Goal: Information Seeking & Learning: Check status

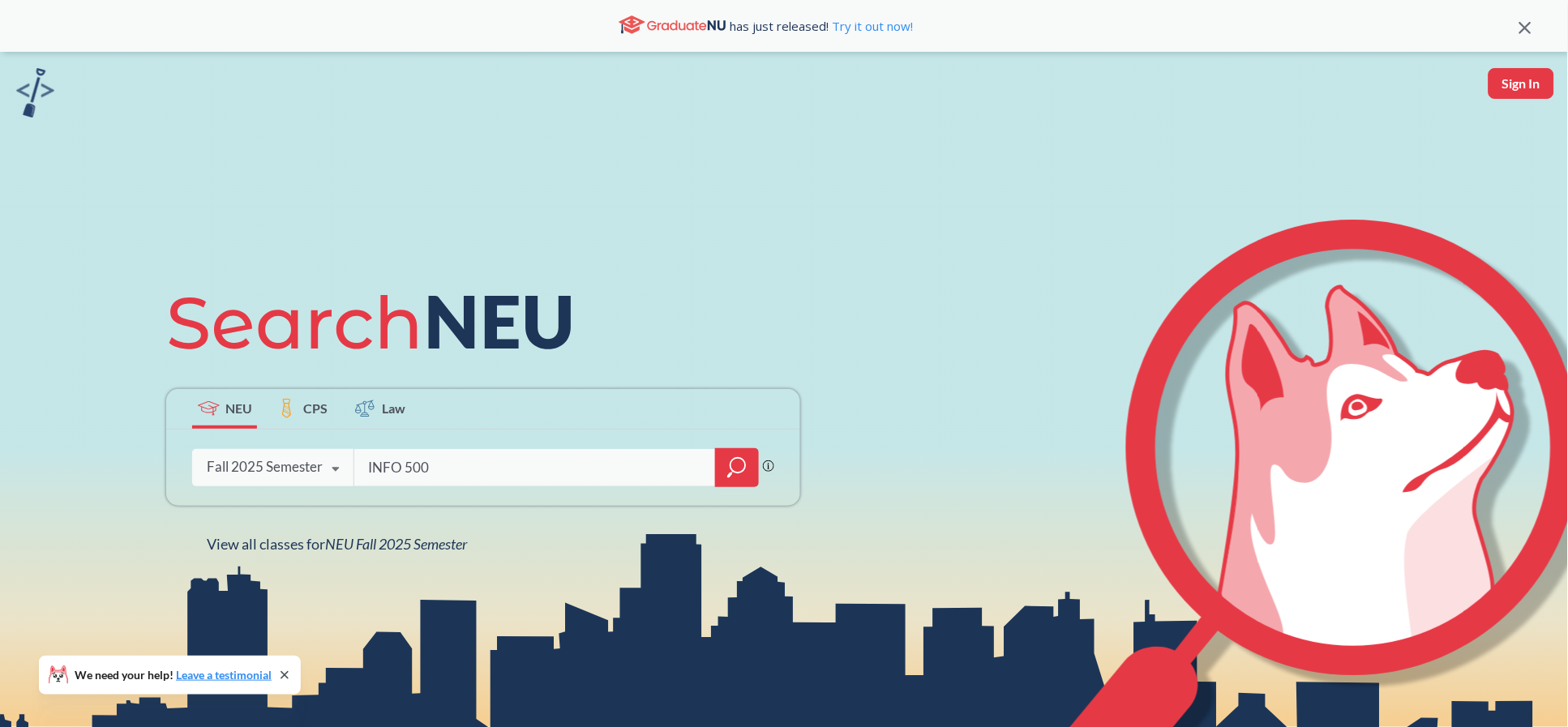
type input "INFO 5002"
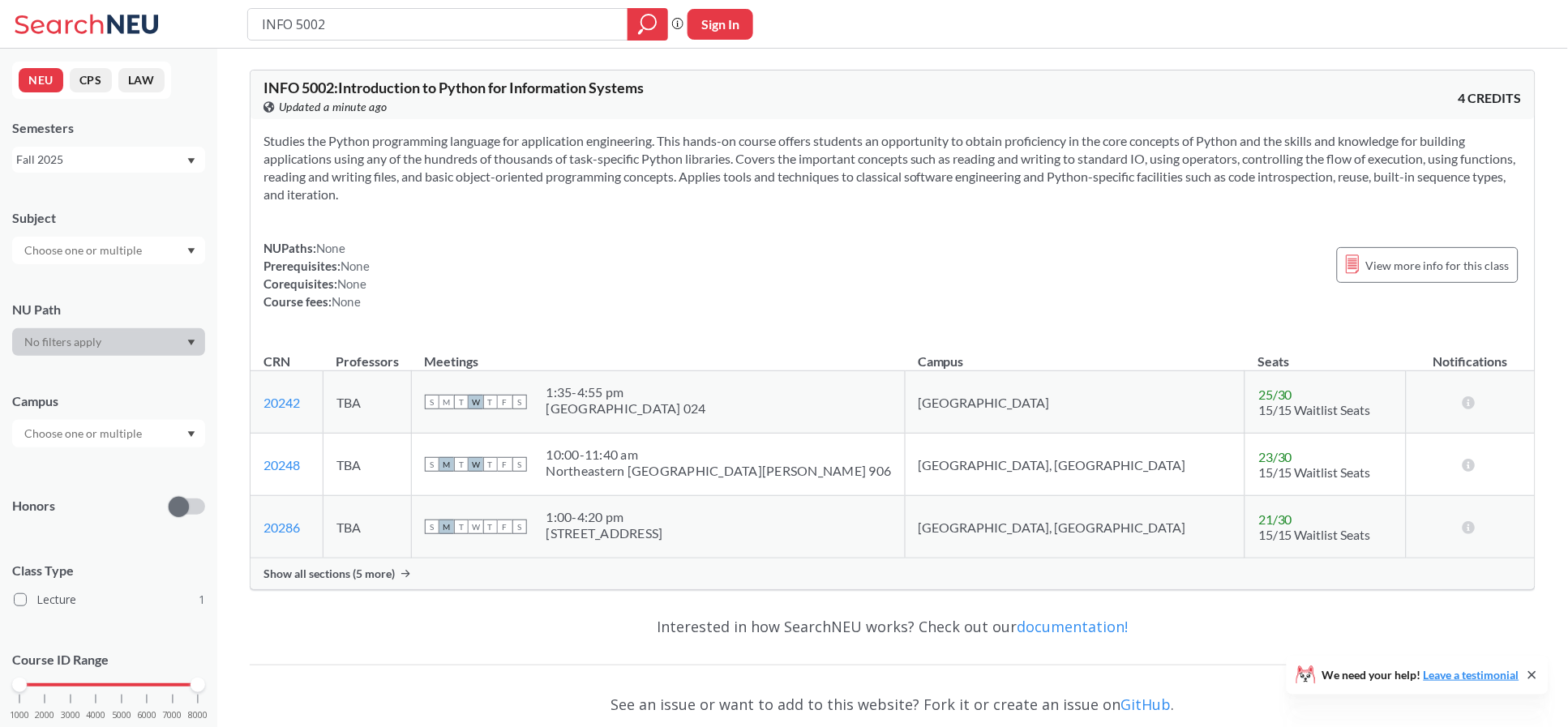
click at [386, 586] on div "Show all sections (5 more)" at bounding box center [892, 574] width 1285 height 31
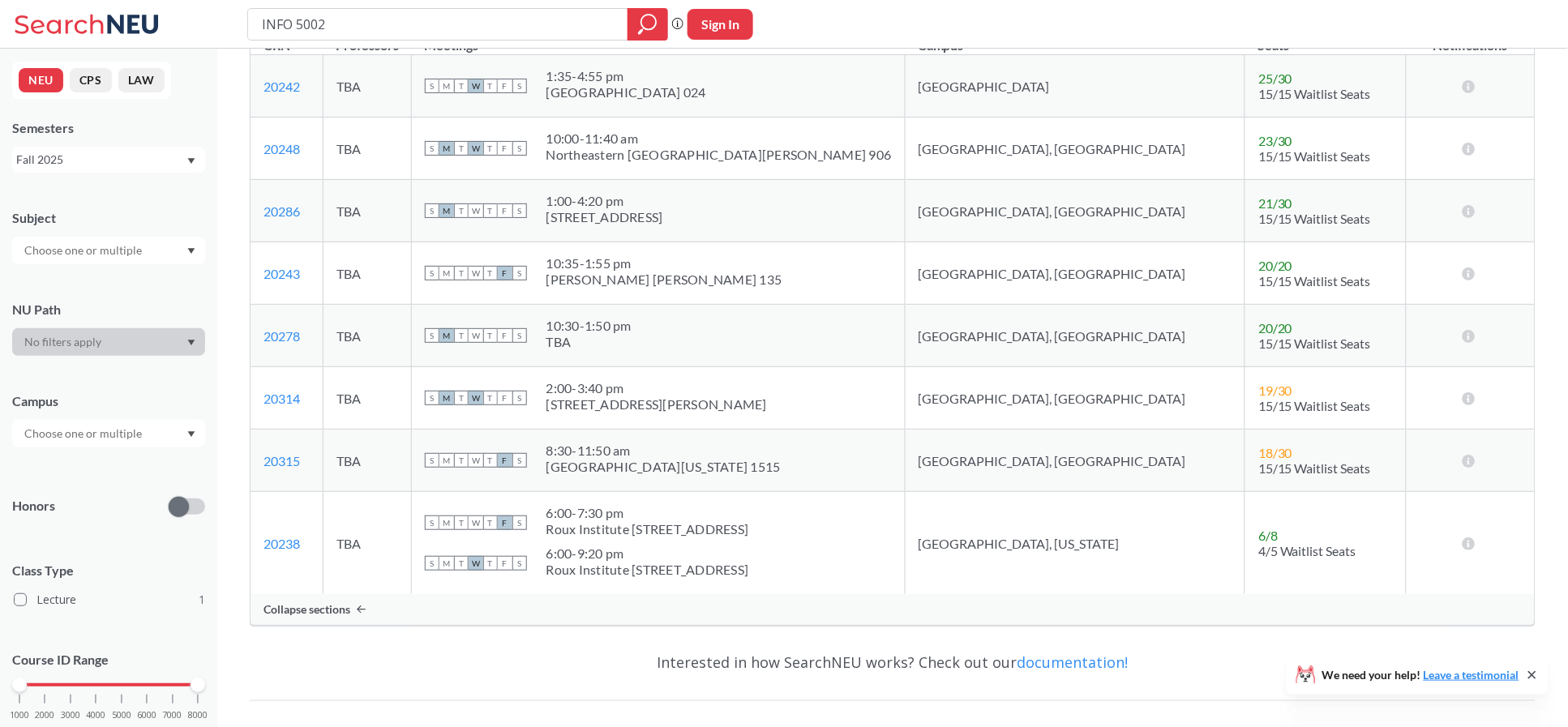
scroll to position [324, 0]
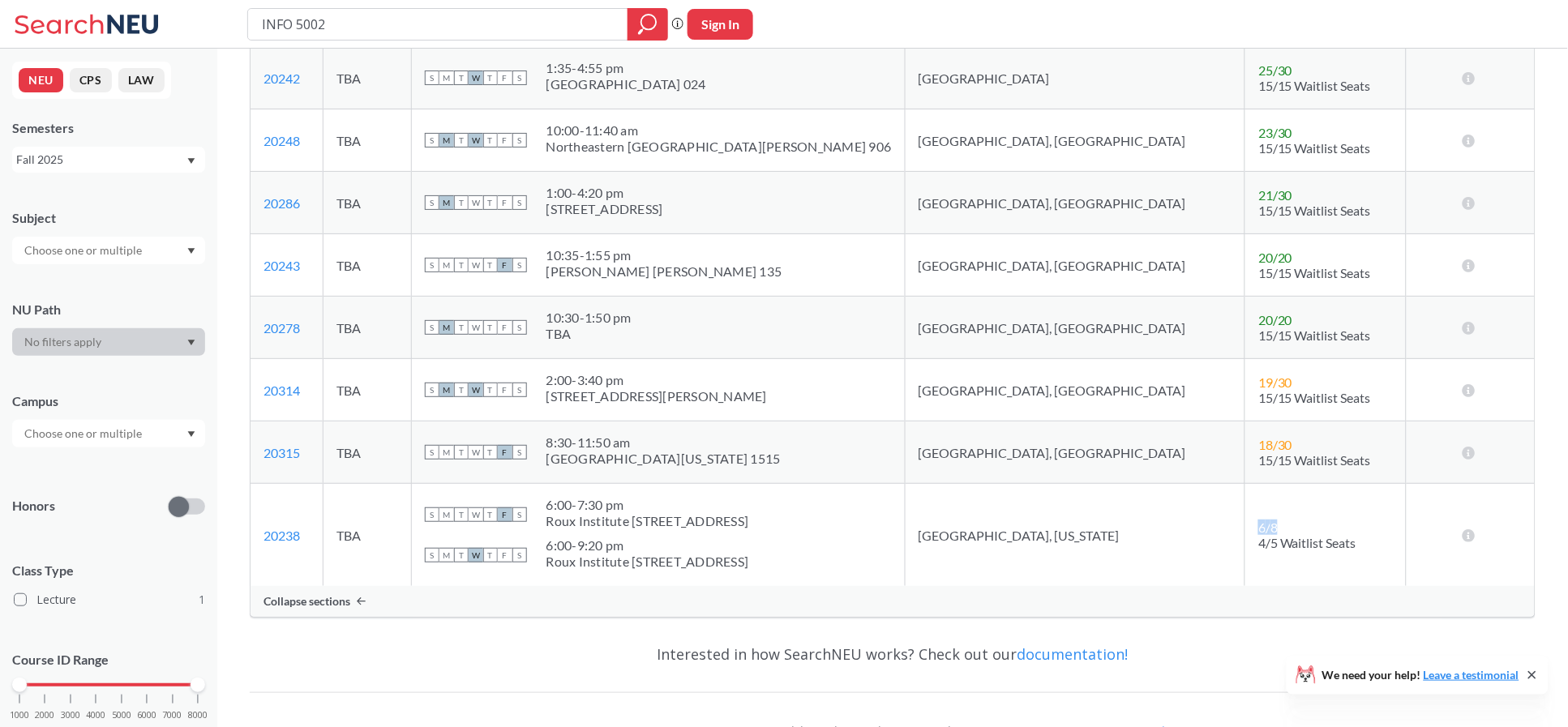
drag, startPoint x: 1234, startPoint y: 526, endPoint x: 1181, endPoint y: 525, distance: 53.0
click at [1245, 525] on td "6 / 8 4/5 Waitlist Seats" at bounding box center [1326, 535] width 161 height 103
drag, startPoint x: 332, startPoint y: 545, endPoint x: 265, endPoint y: 546, distance: 67.0
click at [265, 546] on td "20238 View this section on Banner." at bounding box center [287, 535] width 73 height 103
copy link "20238"
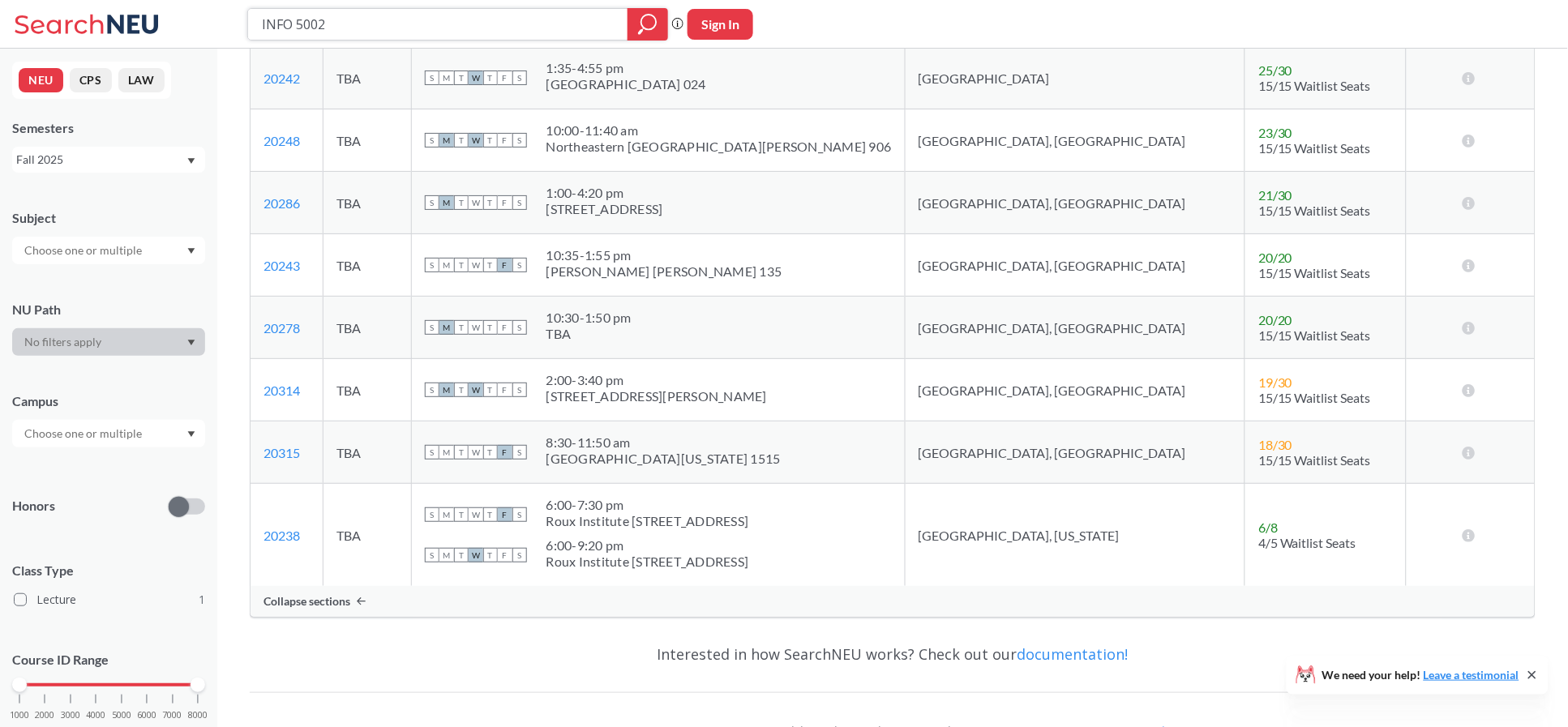
drag, startPoint x: 340, startPoint y: 25, endPoint x: 162, endPoint y: 28, distance: 178.0
click at [162, 28] on div "INFO 5002 Phrase search guarantees the exact search appears in the results. Ex.…" at bounding box center [784, 24] width 1568 height 49
type input "CS 5001"
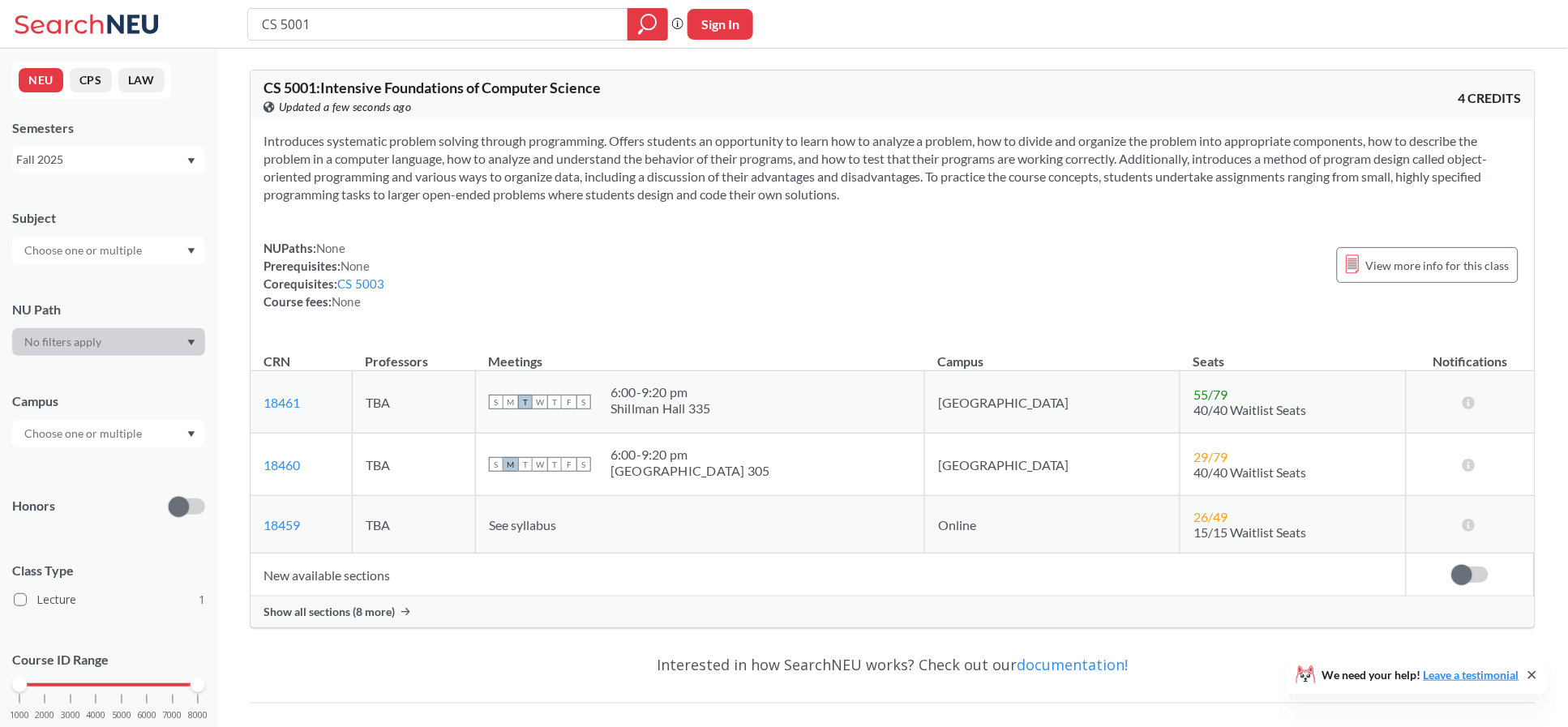
click at [289, 618] on span "Show all sections (8 more)" at bounding box center [329, 612] width 131 height 14
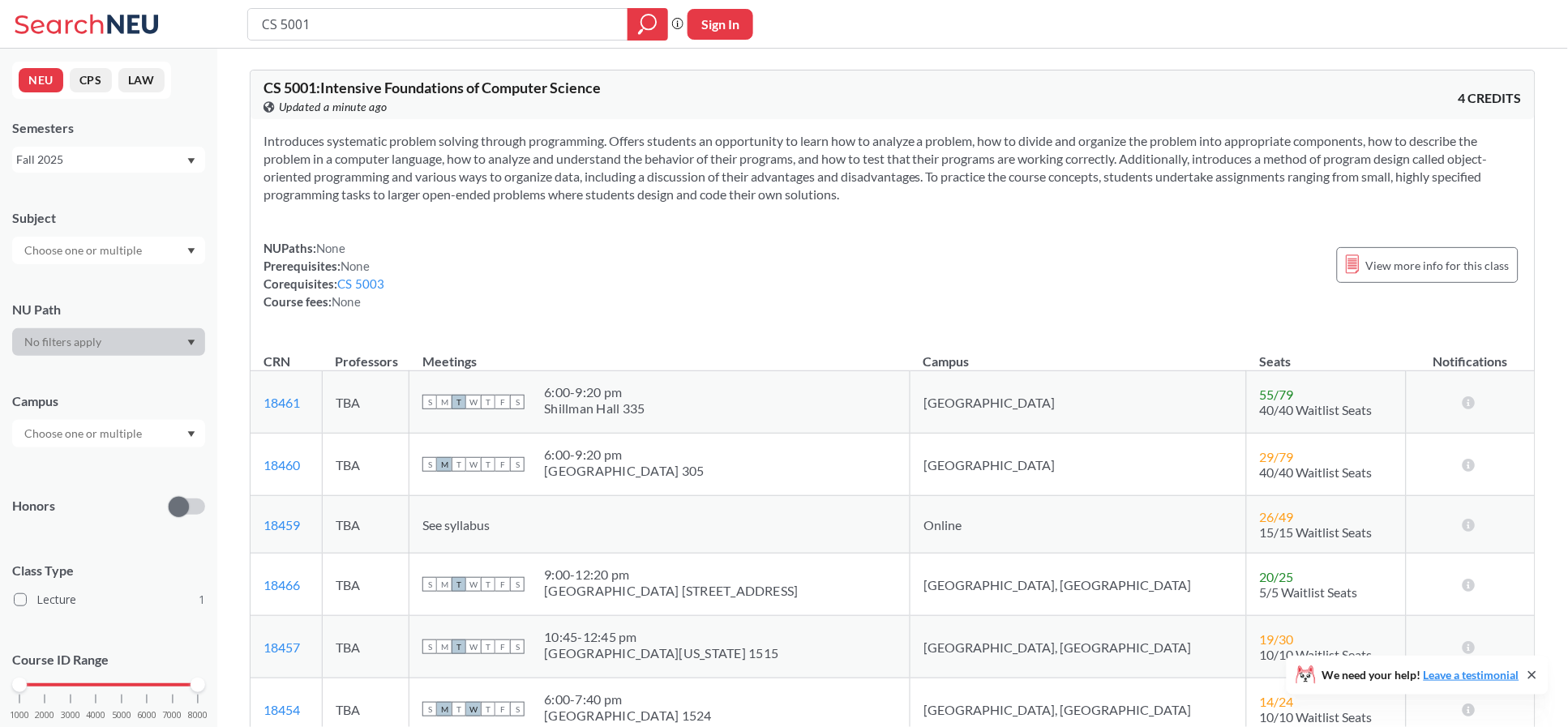
scroll to position [432, 0]
